Goal: Information Seeking & Learning: Understand process/instructions

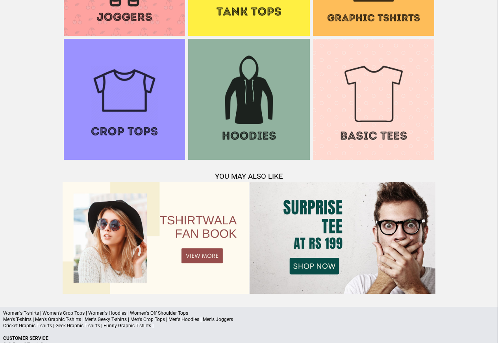
scroll to position [759, 0]
